Goal: Task Accomplishment & Management: Manage account settings

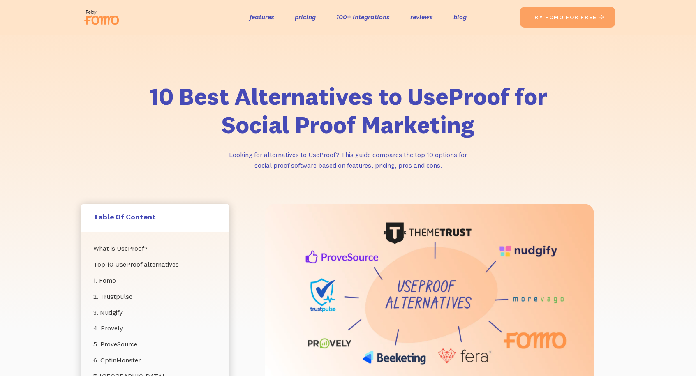
click at [110, 132] on div "10 Best Alternatives to UseProof for Social Proof Marketing Looking for alterna…" at bounding box center [348, 140] width 551 height 129
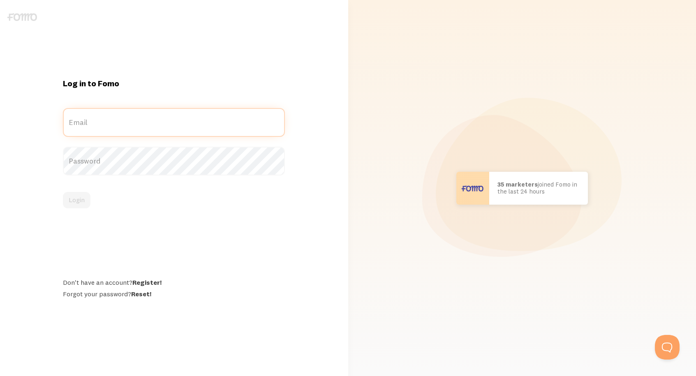
type input "trisha.blackwell@gmail.com"
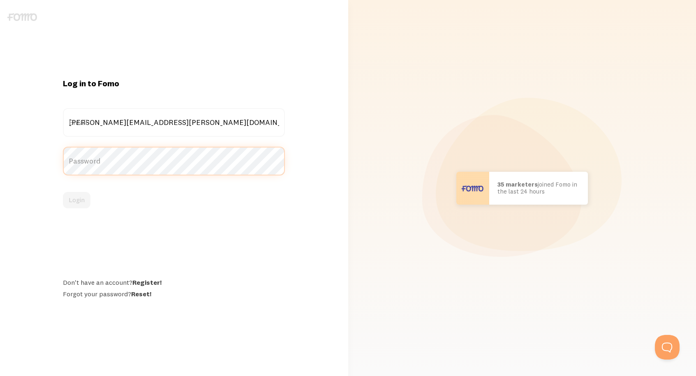
click at [76, 200] on button "Login" at bounding box center [77, 200] width 28 height 16
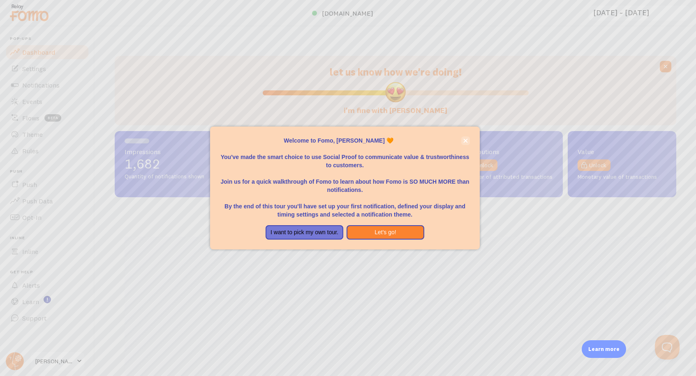
click at [465, 141] on icon "close," at bounding box center [465, 141] width 5 height 5
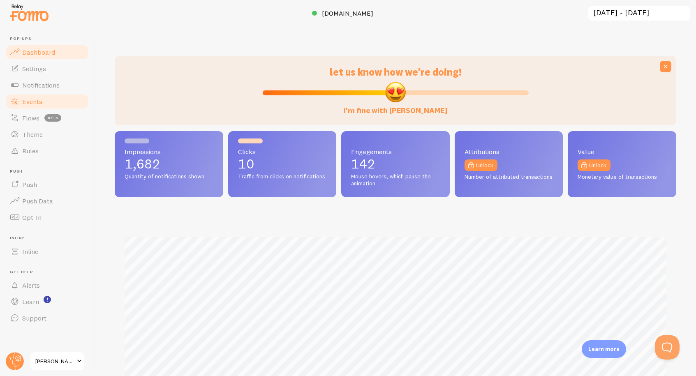
click at [39, 101] on span "Events" at bounding box center [32, 101] width 20 height 8
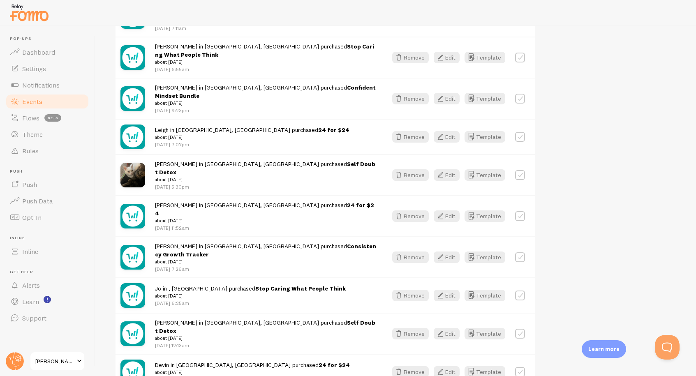
scroll to position [1003, 0]
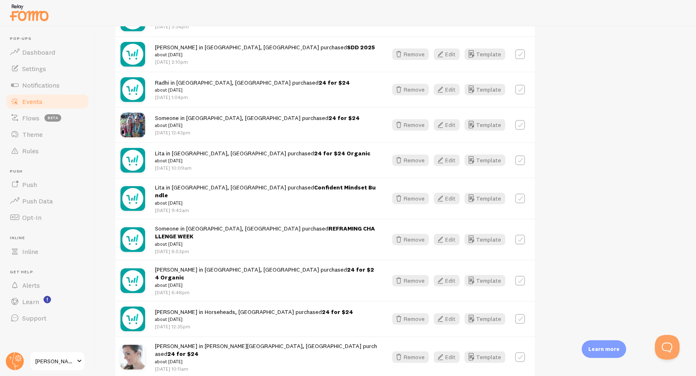
scroll to position [1375, 0]
